Goal: Task Accomplishment & Management: Manage account settings

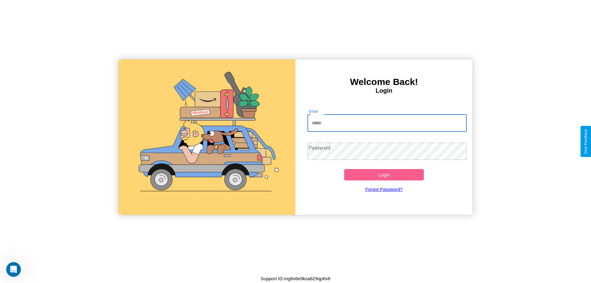
click at [387, 123] on input "Email" at bounding box center [386, 122] width 159 height 17
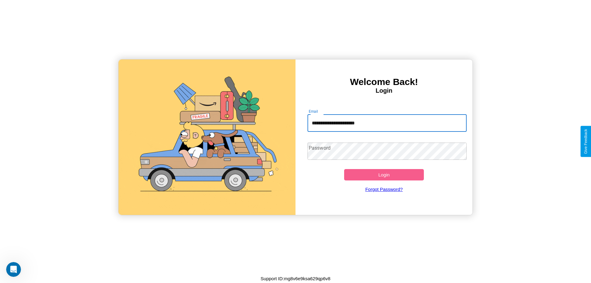
type input "**********"
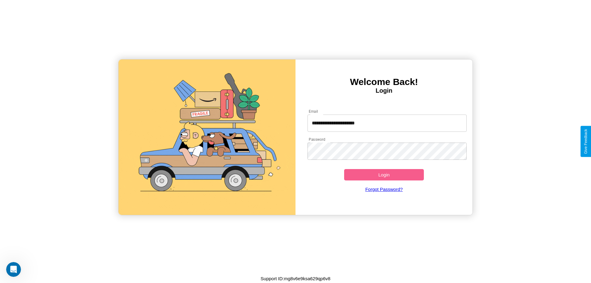
click at [384, 174] on button "Login" at bounding box center [384, 174] width 80 height 11
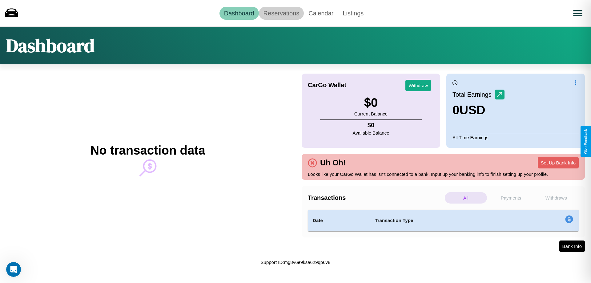
click at [281, 13] on link "Reservations" at bounding box center [281, 13] width 45 height 13
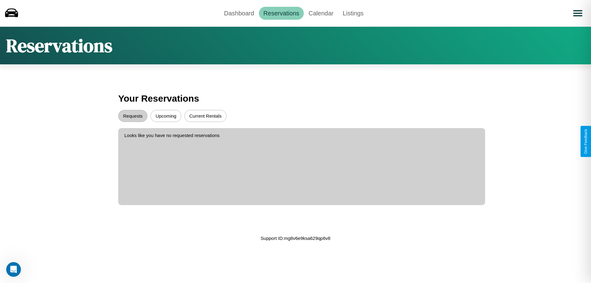
click at [166, 116] on button "Upcoming" at bounding box center [165, 116] width 31 height 12
click at [133, 116] on button "Requests" at bounding box center [132, 116] width 29 height 12
click at [205, 116] on button "Current Rentals" at bounding box center [205, 116] width 42 height 12
click at [239, 13] on link "Dashboard" at bounding box center [238, 13] width 39 height 13
